Goal: Find contact information: Find contact information

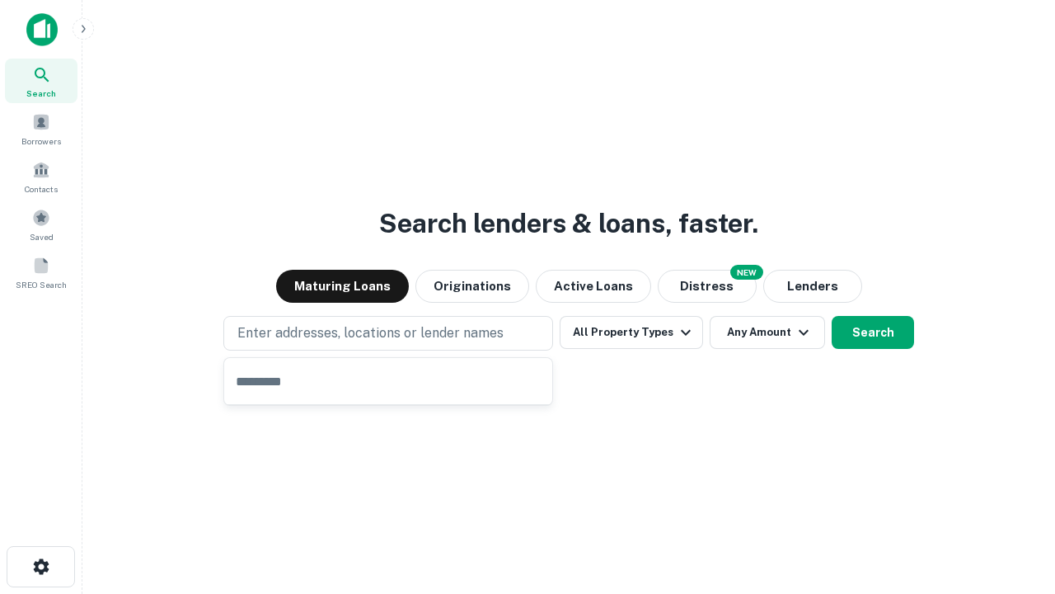
type input "**********"
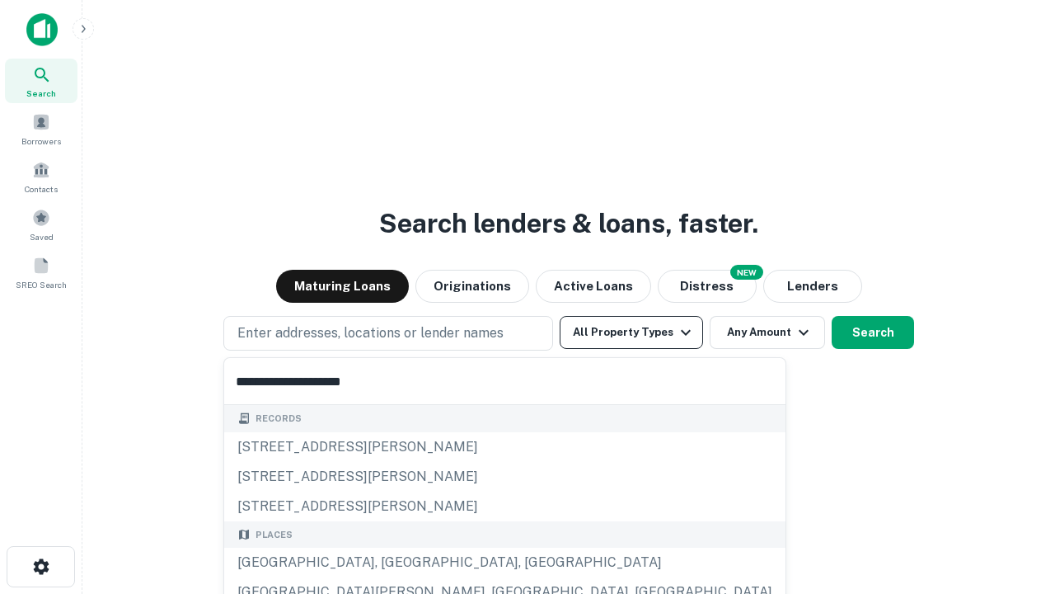
click at [394, 562] on div "Santa Monica, CA, USA" at bounding box center [504, 562] width 561 height 30
click at [631, 332] on button "All Property Types" at bounding box center [631, 332] width 143 height 33
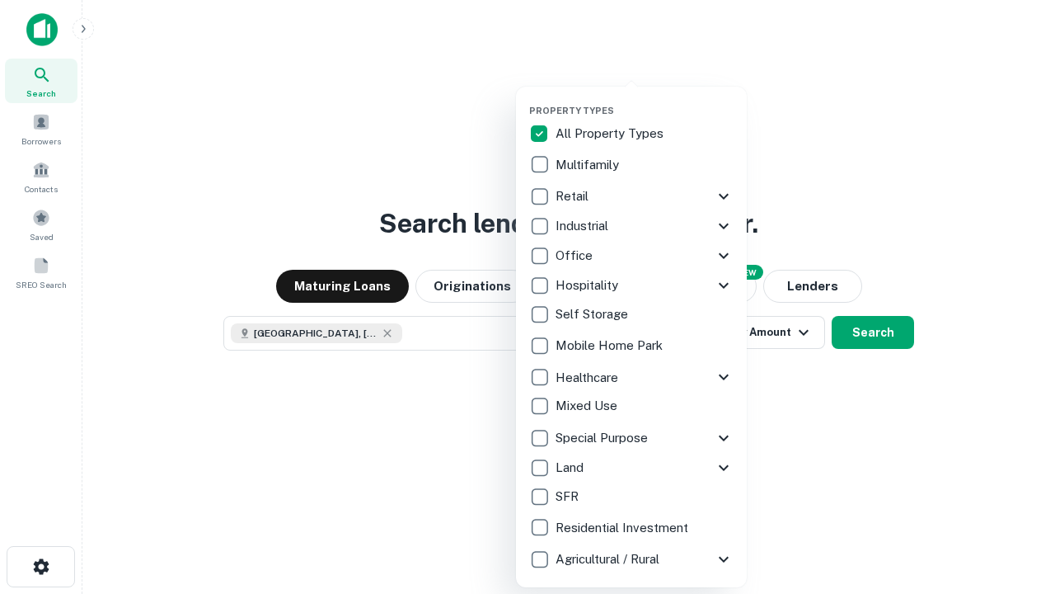
click at [645, 100] on button "button" at bounding box center [644, 100] width 231 height 1
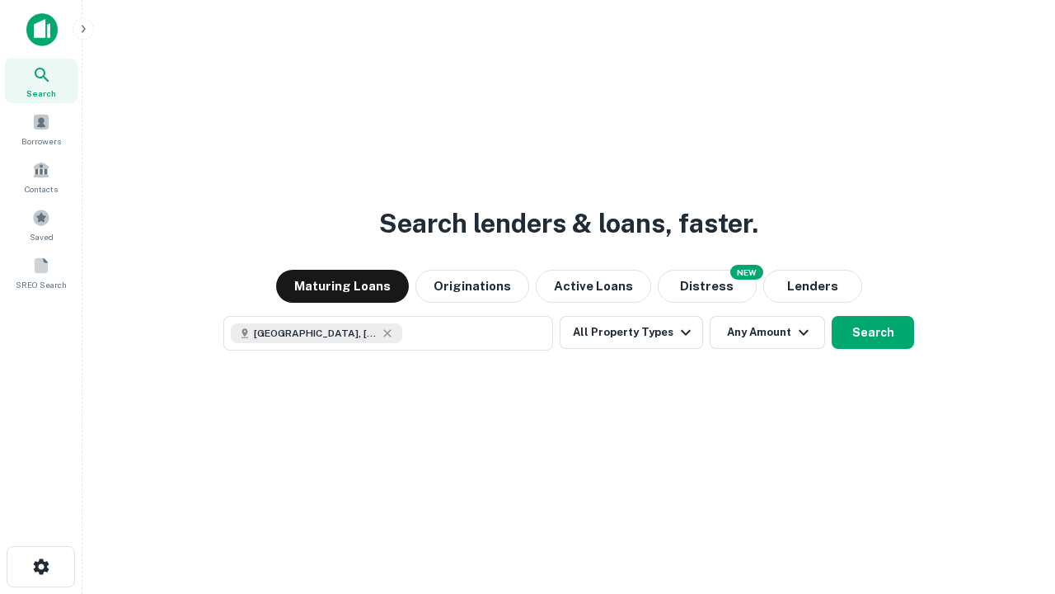
scroll to position [26, 0]
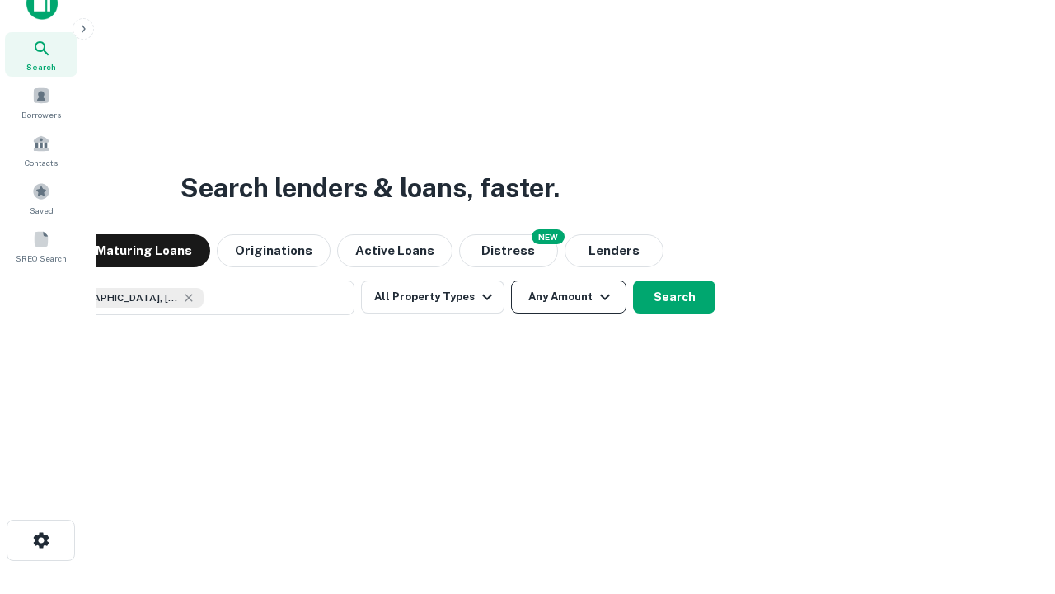
click at [511, 280] on button "Any Amount" at bounding box center [568, 296] width 115 height 33
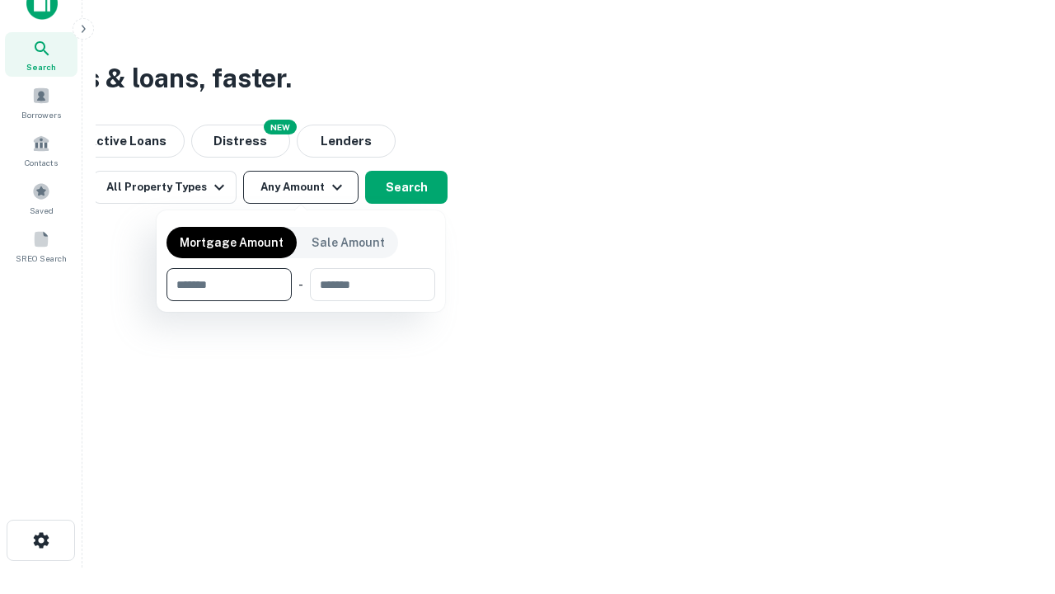
type input "*******"
click at [301, 301] on button "button" at bounding box center [301, 301] width 269 height 1
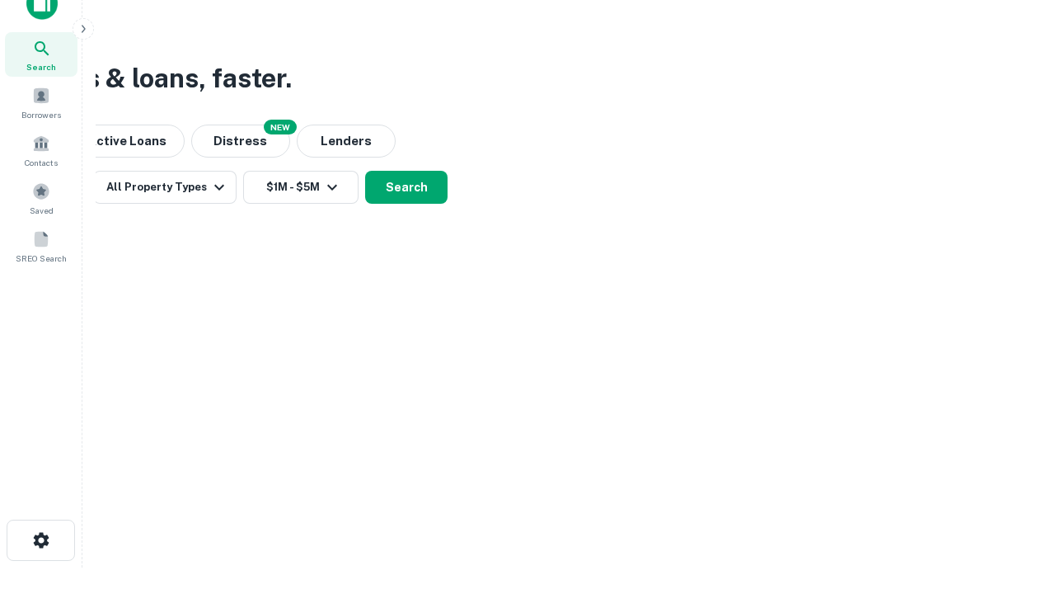
scroll to position [9, 304]
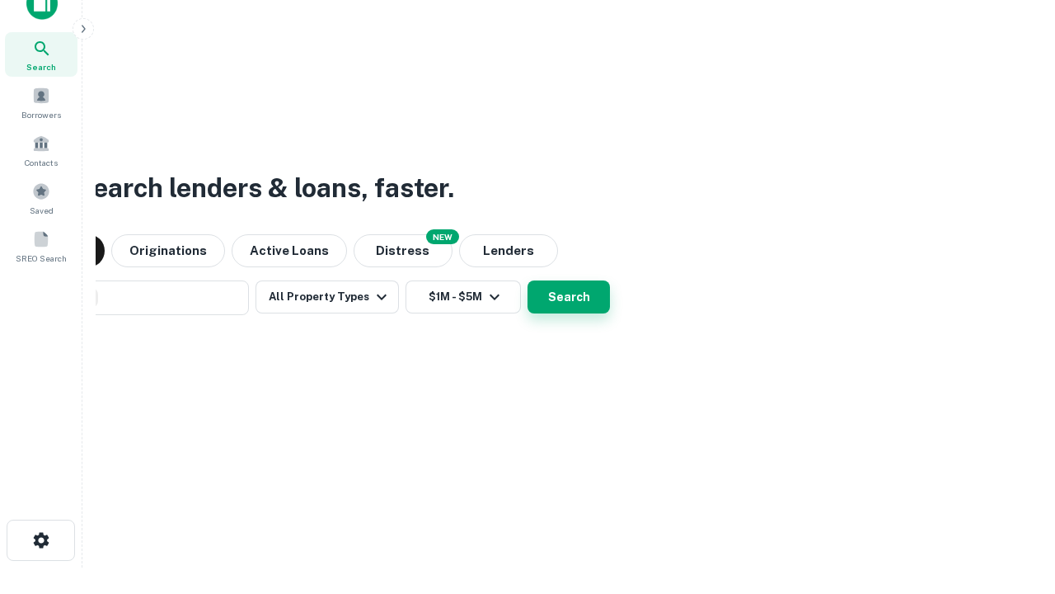
click at [528, 280] on button "Search" at bounding box center [569, 296] width 82 height 33
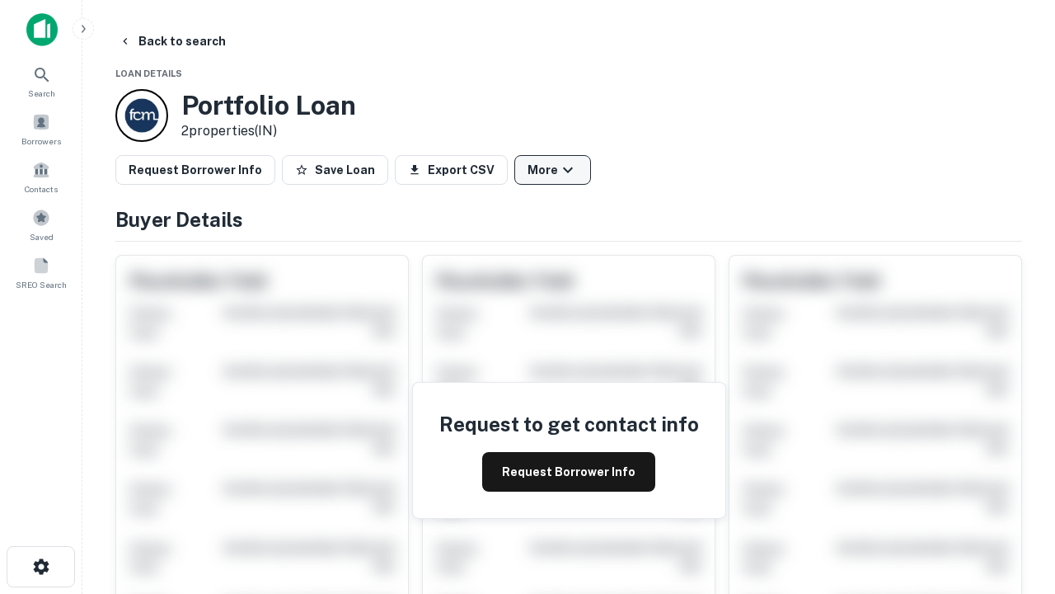
click at [552, 170] on button "More" at bounding box center [552, 170] width 77 height 30
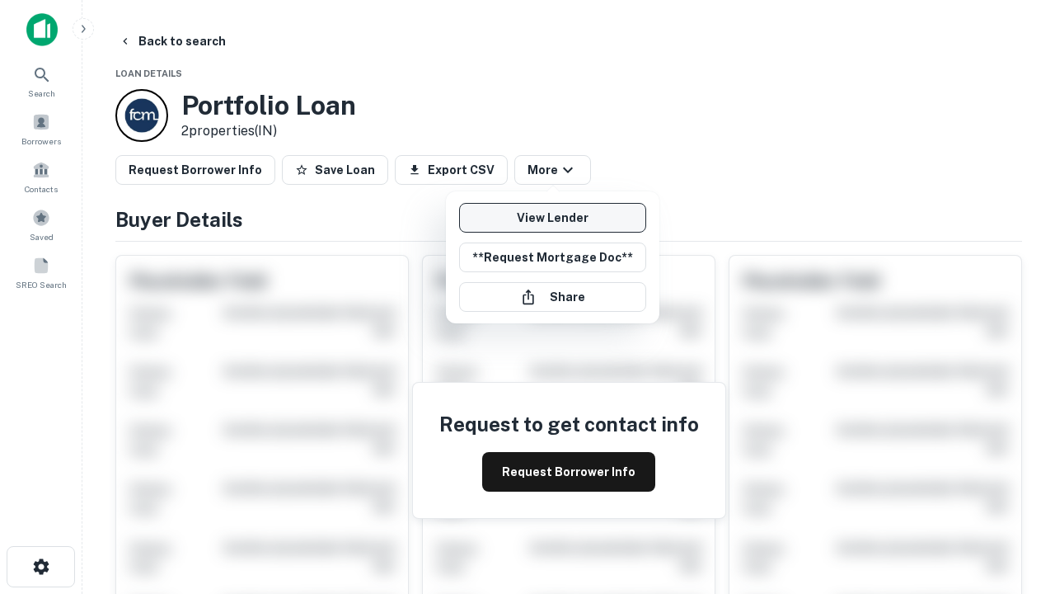
click at [552, 218] on link "View Lender" at bounding box center [552, 218] width 187 height 30
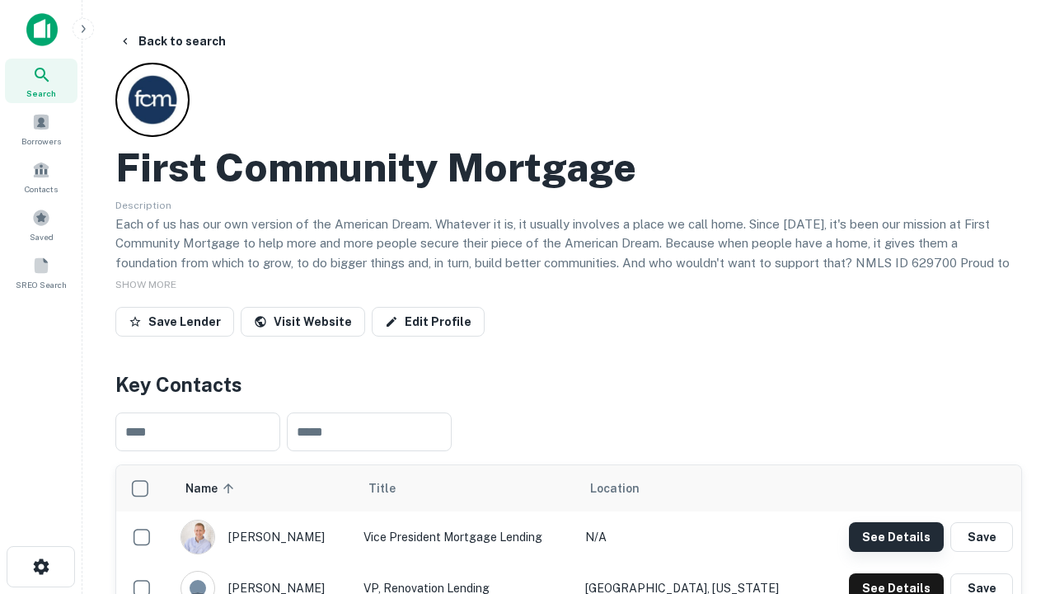
click at [896, 536] on button "See Details" at bounding box center [896, 537] width 95 height 30
click at [40, 566] on icon "button" at bounding box center [41, 566] width 20 height 20
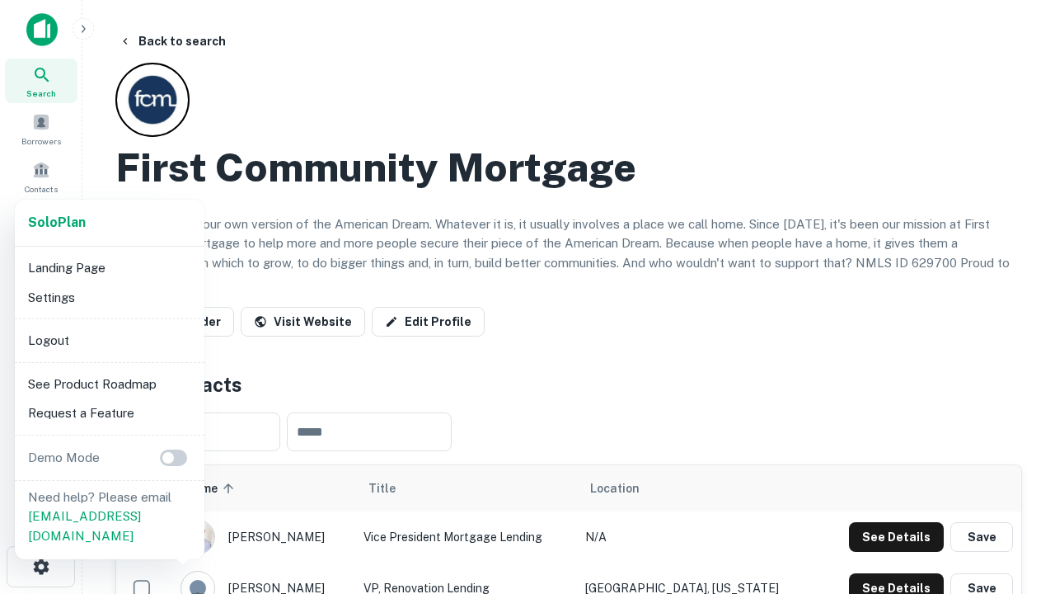
click at [109, 340] on li "Logout" at bounding box center [109, 341] width 176 height 30
